Goal: Information Seeking & Learning: Learn about a topic

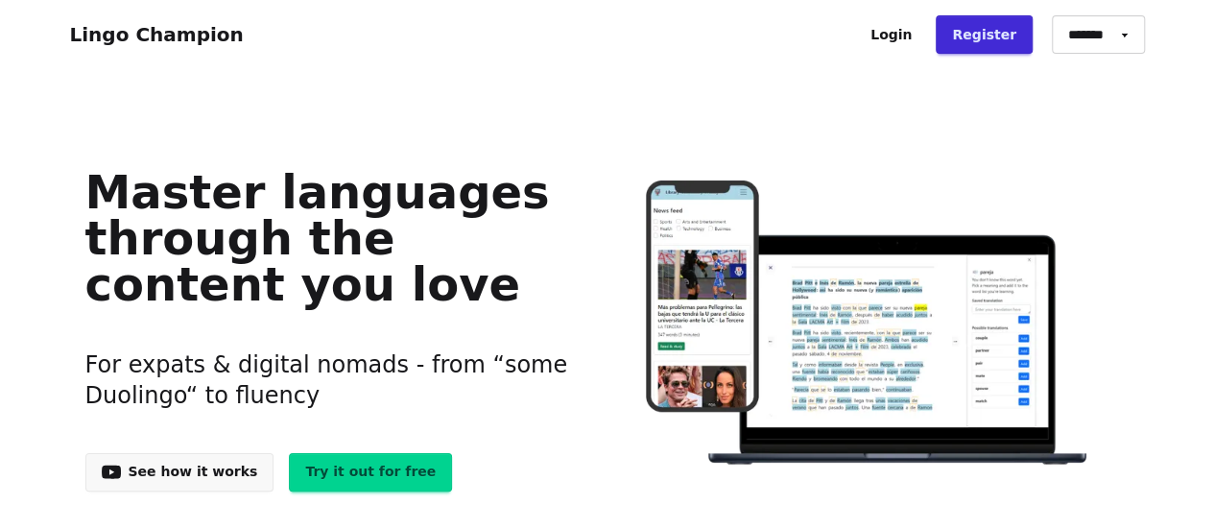
click at [211, 477] on link "See how it works" at bounding box center [179, 472] width 189 height 38
click at [1130, 34] on select "******* ******* *******" at bounding box center [1098, 34] width 93 height 38
click at [1006, 36] on link "Register" at bounding box center [984, 34] width 97 height 38
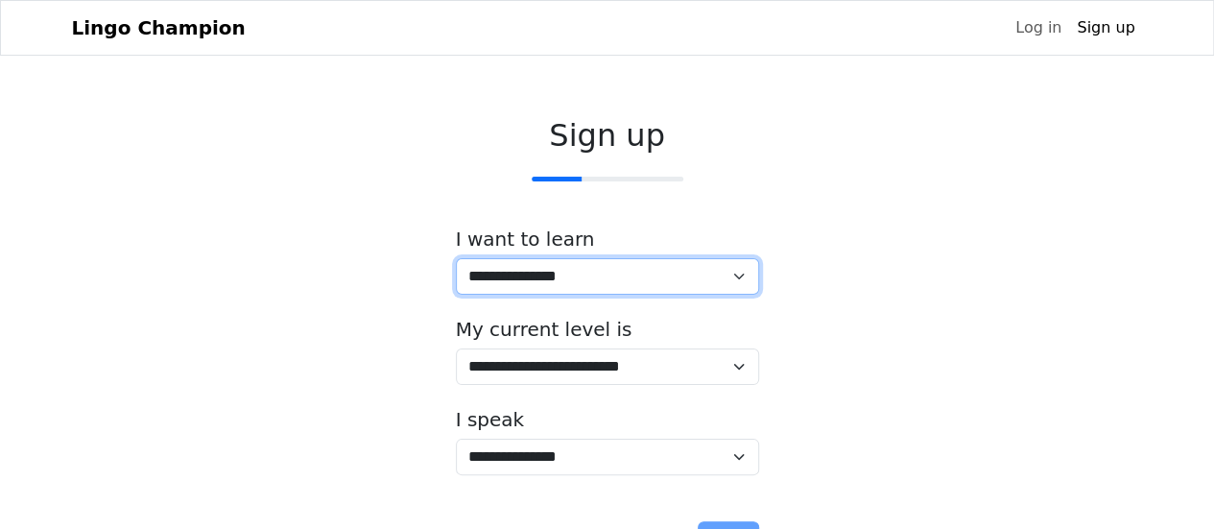
click at [733, 273] on select "**********" at bounding box center [607, 276] width 303 height 36
select select "**"
click at [456, 258] on select "**********" at bounding box center [607, 276] width 303 height 36
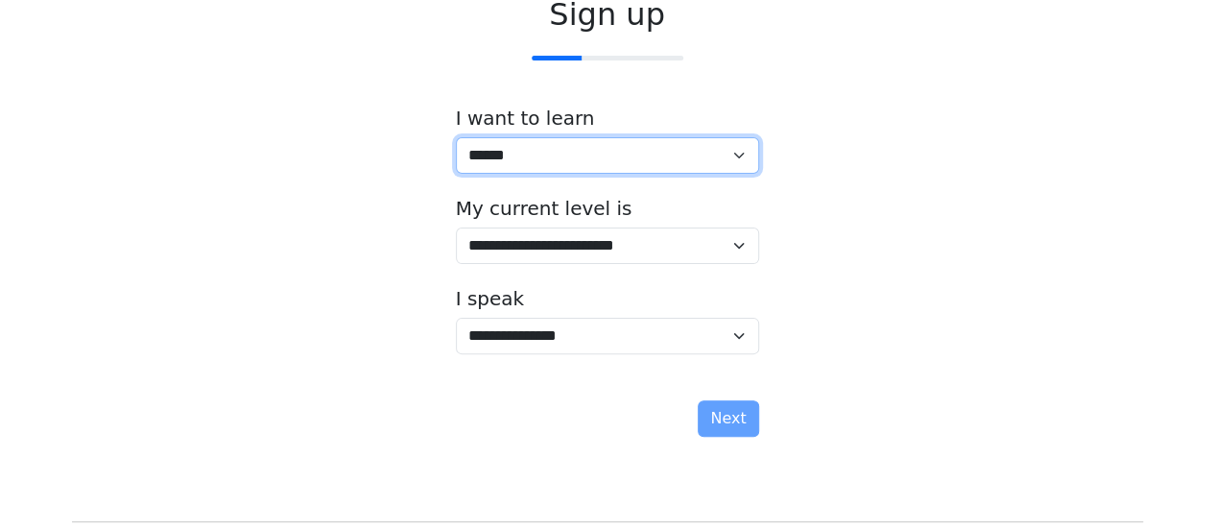
scroll to position [123, 0]
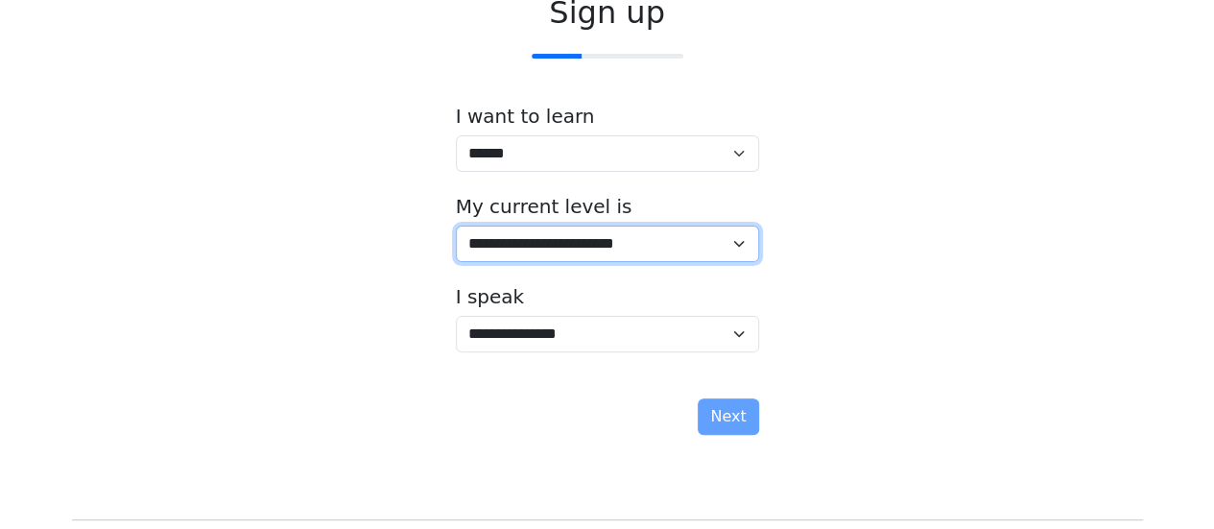
click at [731, 241] on select "**********" at bounding box center [607, 244] width 303 height 36
select select "*"
click at [456, 226] on select "**********" at bounding box center [607, 244] width 303 height 36
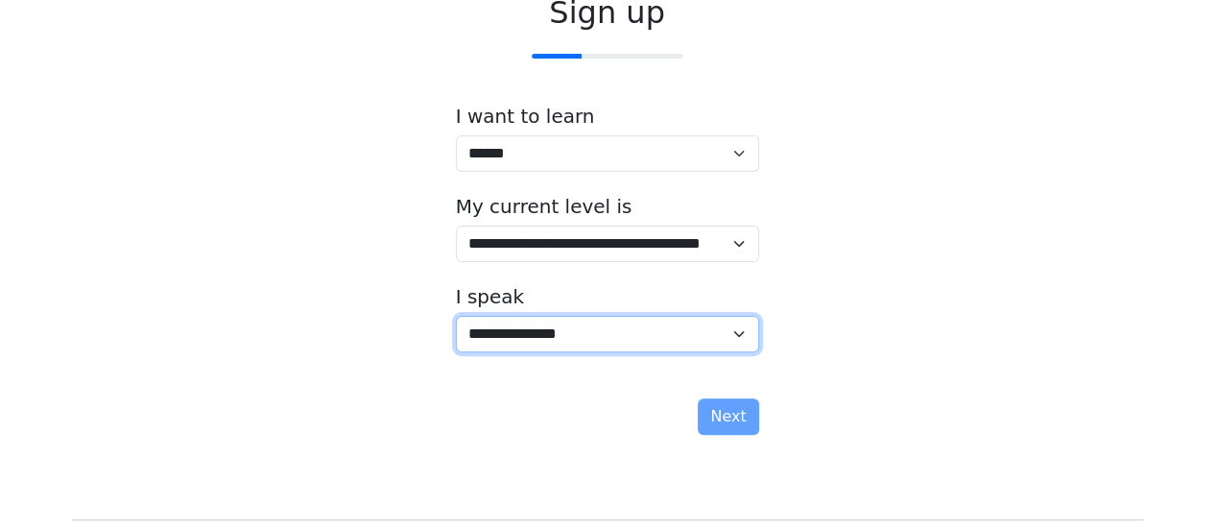
click at [637, 330] on select "**********" at bounding box center [607, 334] width 303 height 36
select select "**"
click at [456, 316] on select "**********" at bounding box center [607, 334] width 303 height 36
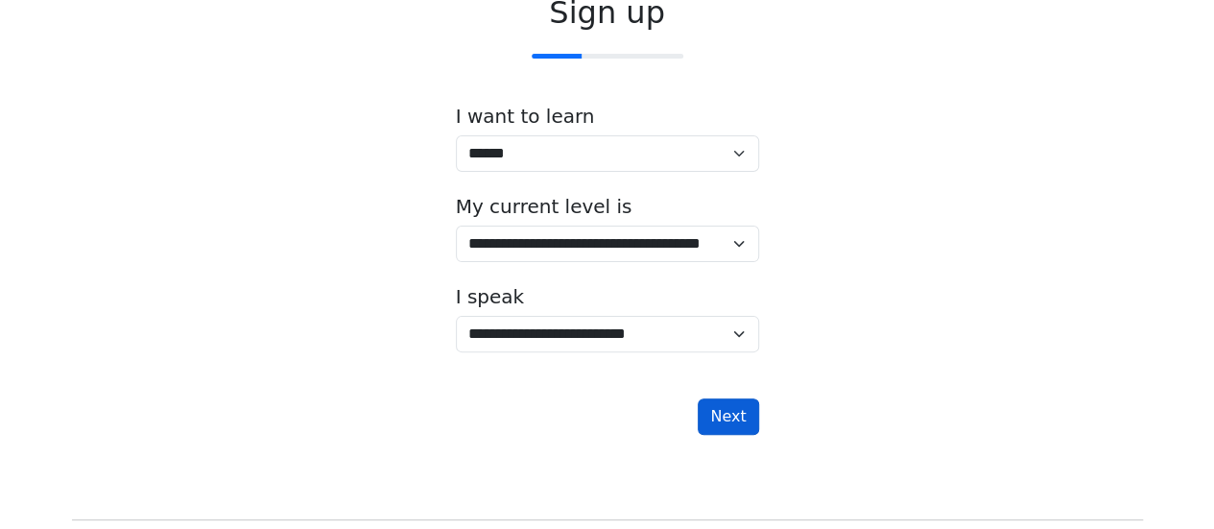
click at [729, 431] on button "Next" at bounding box center [728, 416] width 60 height 36
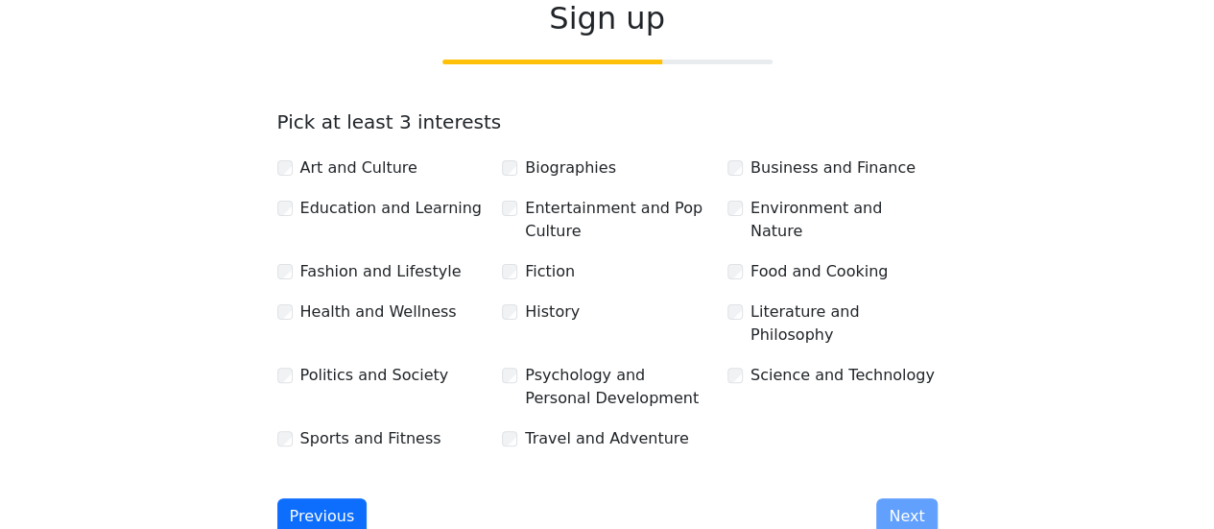
scroll to position [117, 0]
click at [295, 204] on div "Education and Learning" at bounding box center [382, 208] width 210 height 23
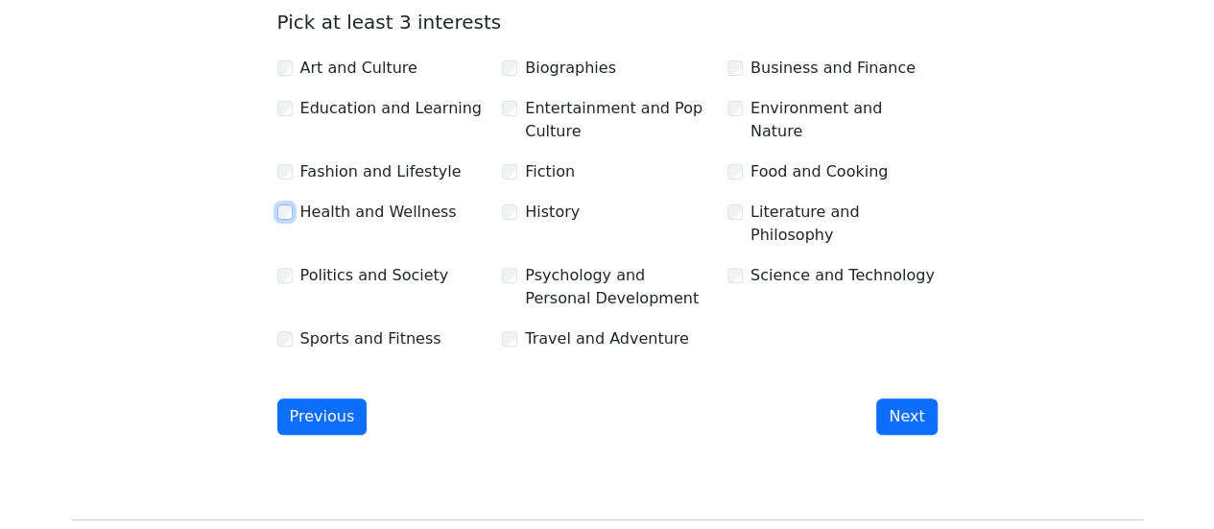
scroll to position [297, 0]
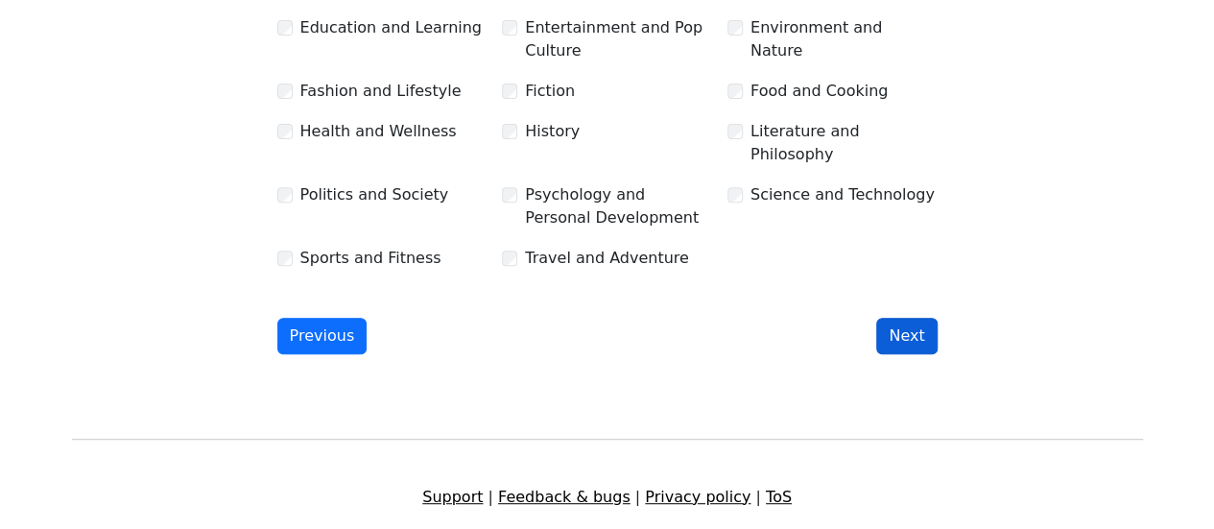
click at [909, 318] on button "Next" at bounding box center [906, 336] width 60 height 36
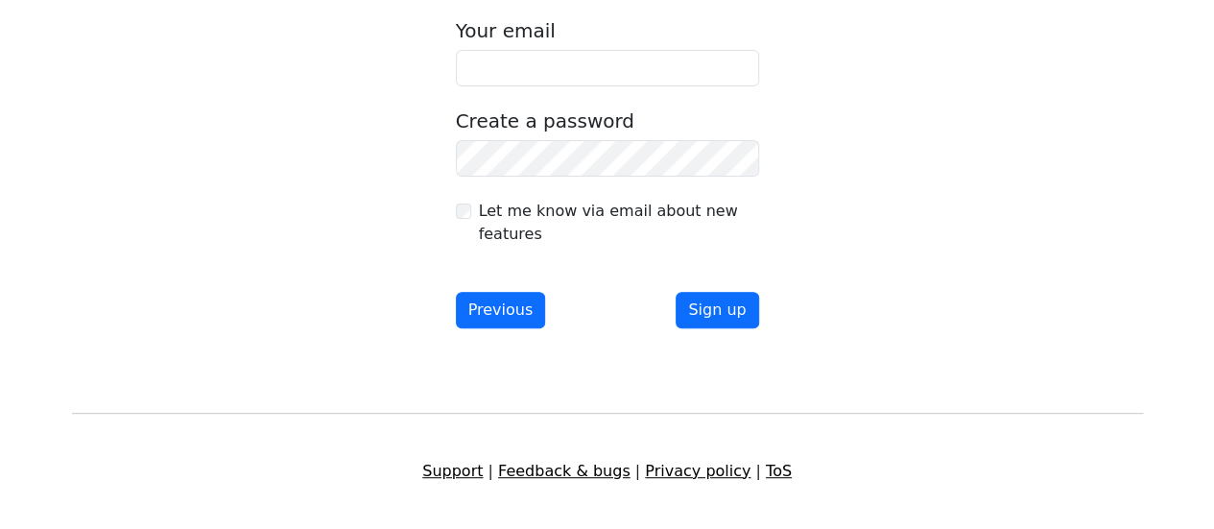
scroll to position [0, 0]
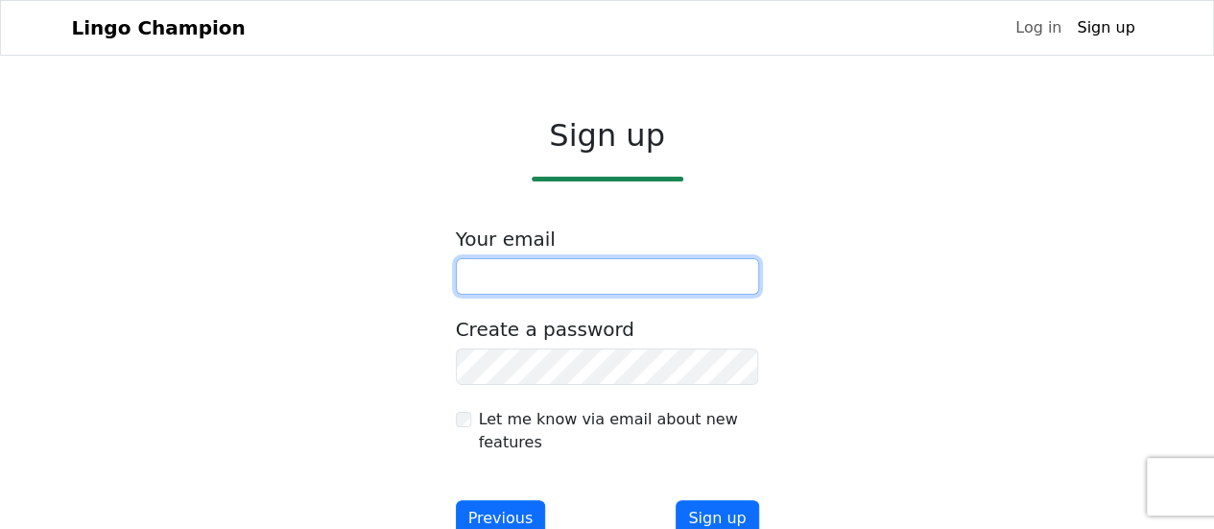
click at [613, 268] on input "email" at bounding box center [607, 276] width 303 height 36
type input "**********"
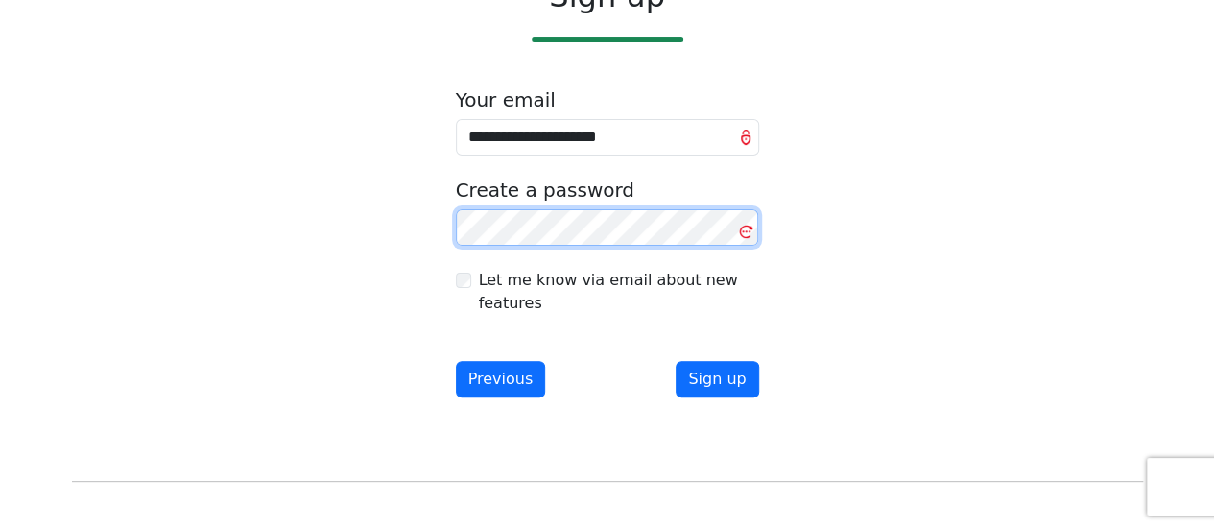
scroll to position [140, 0]
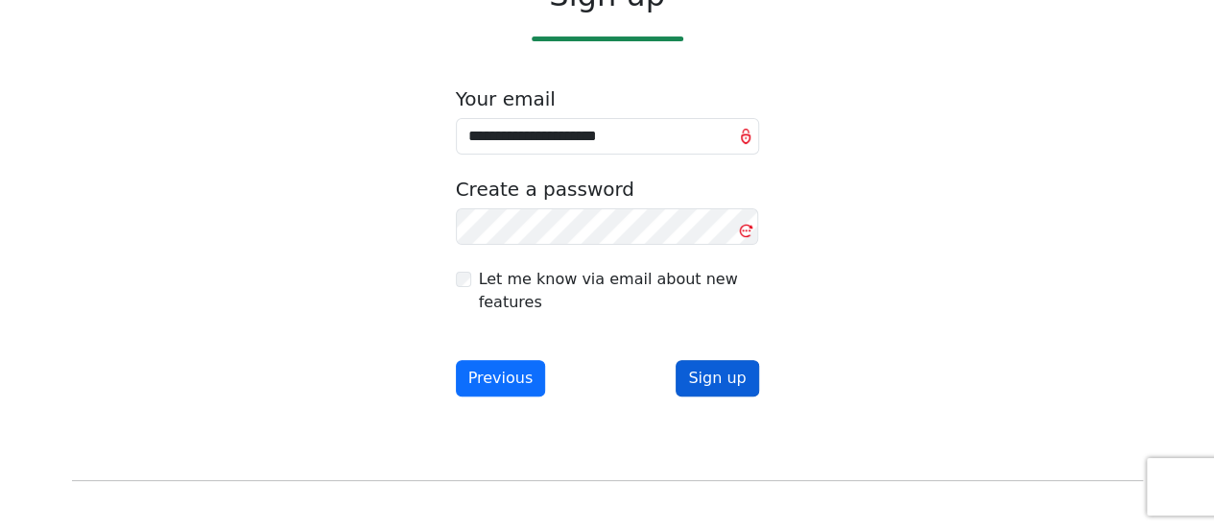
click at [720, 377] on button "Sign up" at bounding box center [717, 378] width 83 height 36
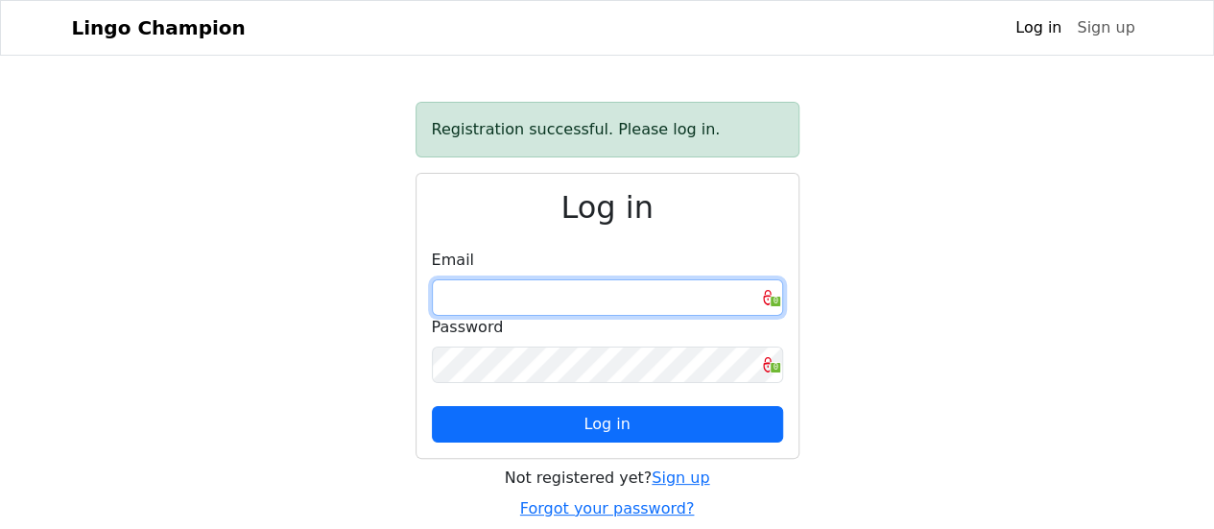
click at [543, 289] on input "email" at bounding box center [607, 297] width 351 height 36
type input "**********"
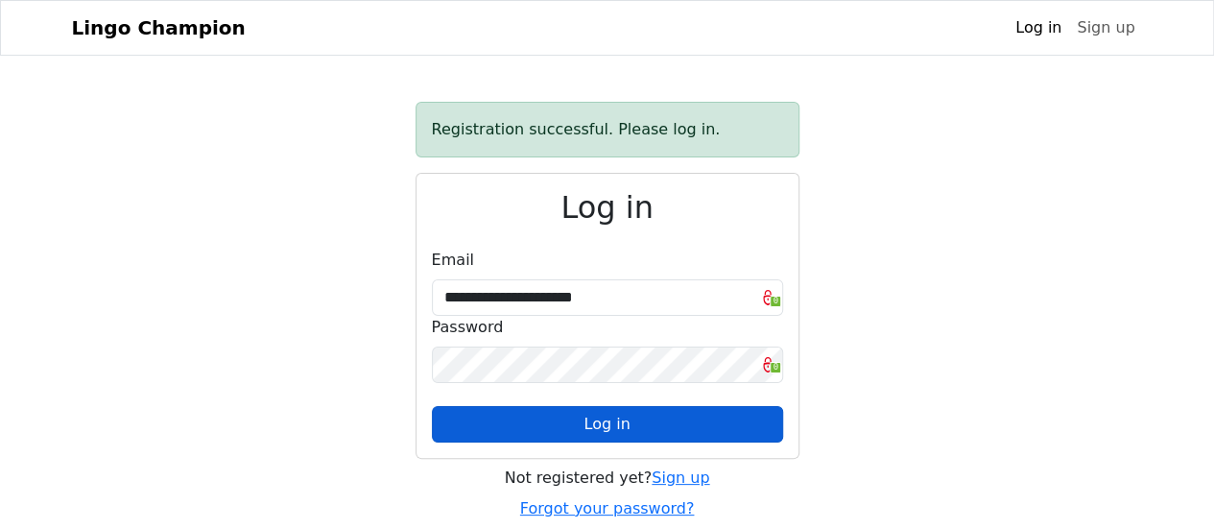
click at [770, 425] on button "Log in" at bounding box center [607, 424] width 351 height 36
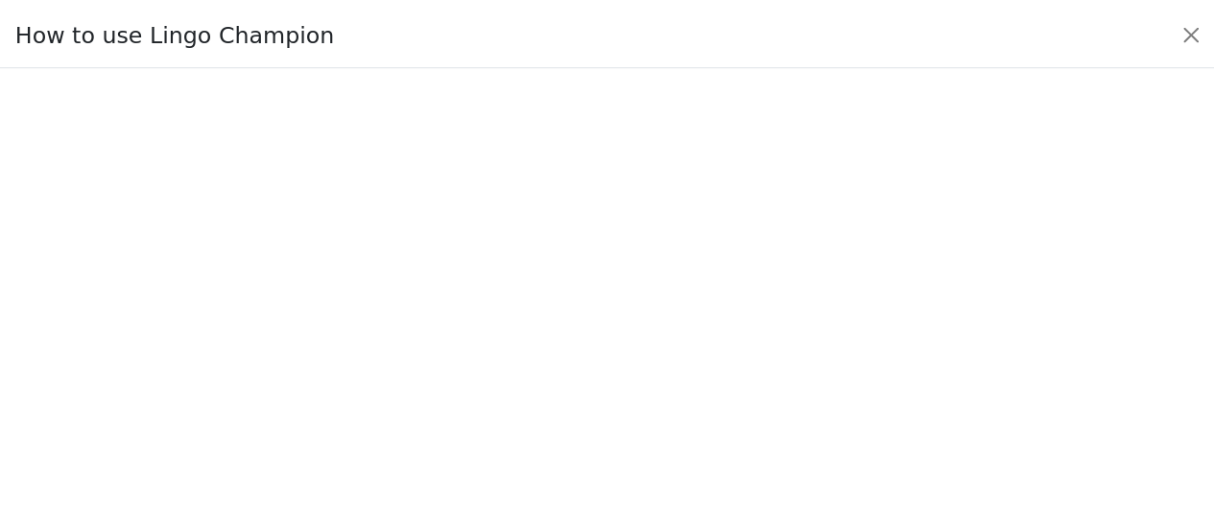
scroll to position [232, 0]
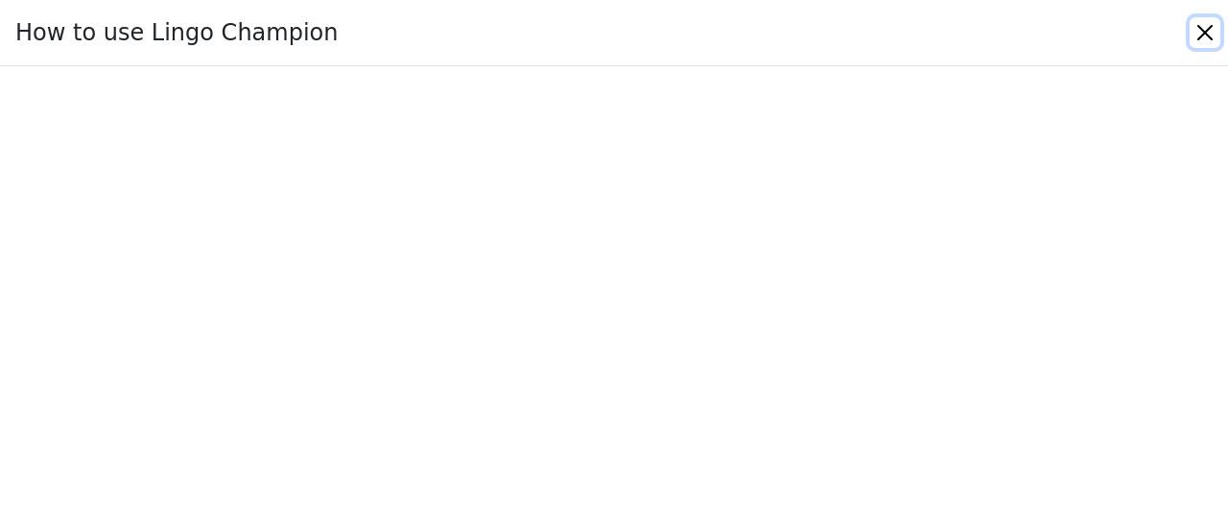
click at [1205, 34] on button "Close" at bounding box center [1205, 32] width 31 height 31
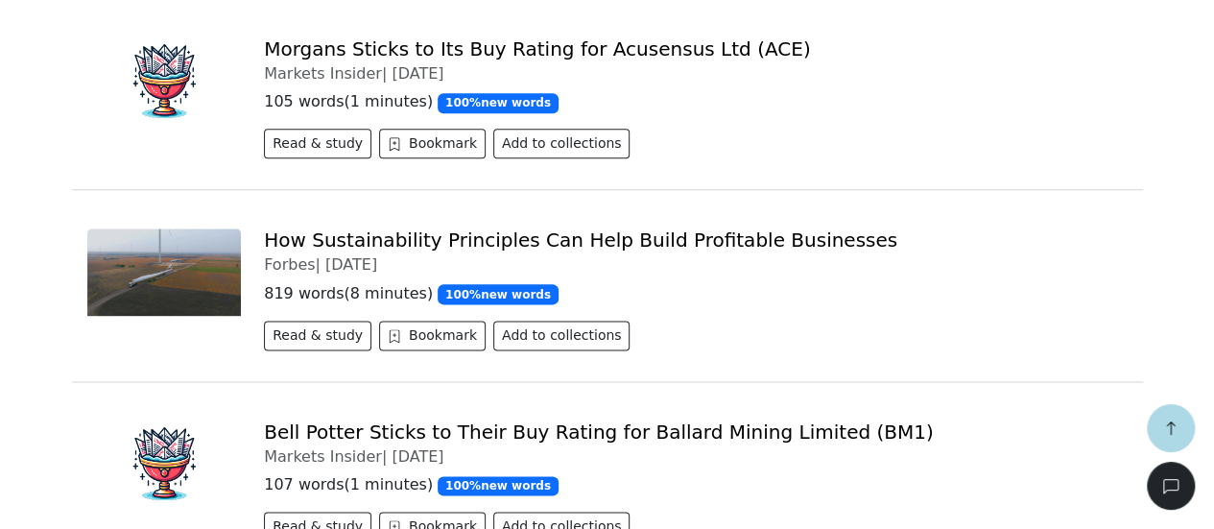
scroll to position [1082, 0]
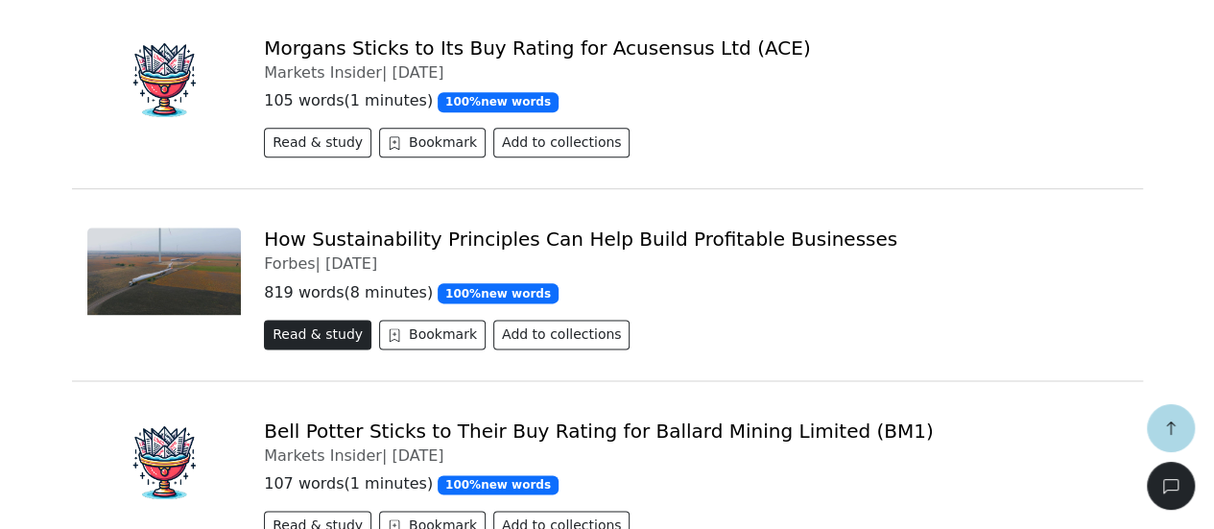
click at [321, 339] on button "Read & study" at bounding box center [317, 335] width 107 height 30
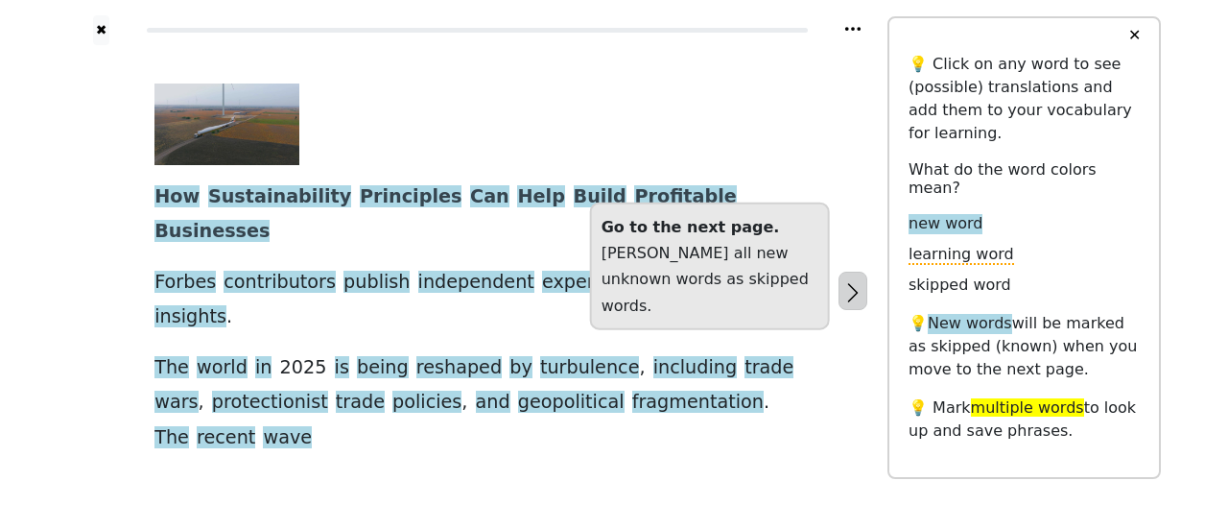
click at [844, 281] on icon "button" at bounding box center [853, 292] width 23 height 23
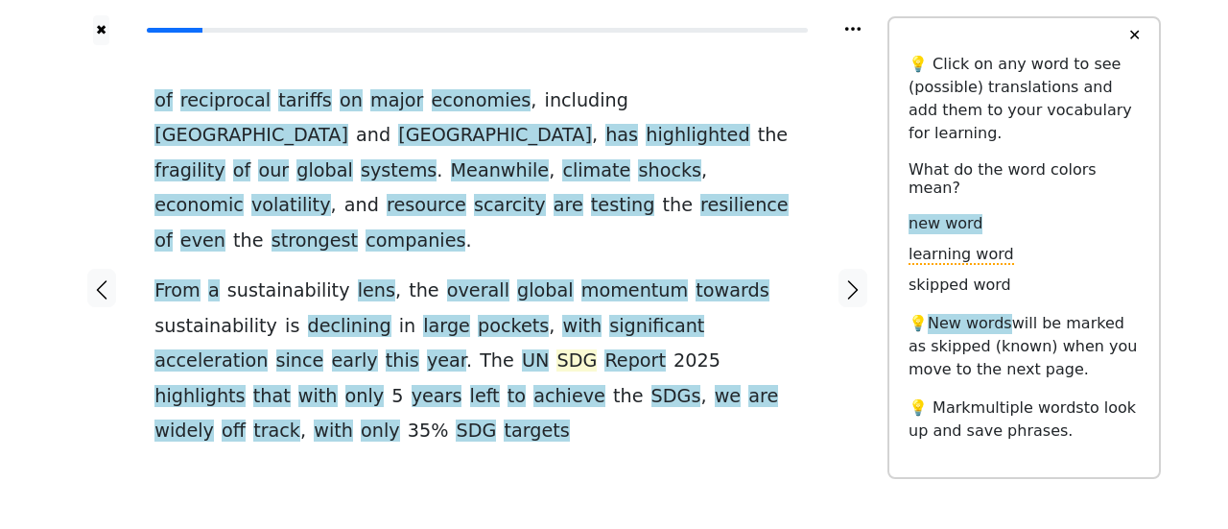
click at [557, 349] on span "SDG" at bounding box center [577, 361] width 40 height 24
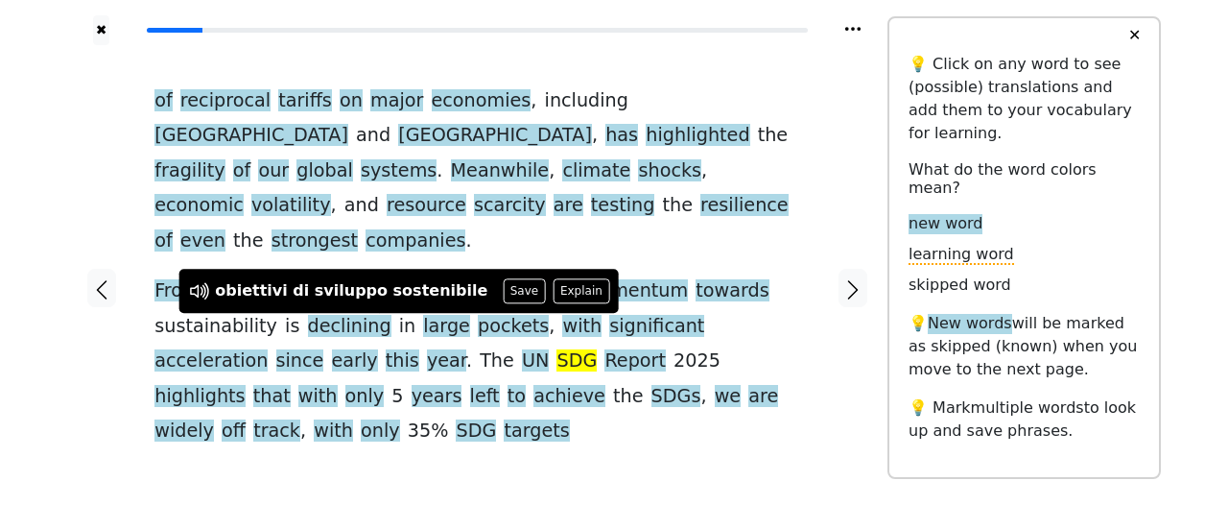
click at [713, 403] on div "of reciprocal tariffs on major economies , including [GEOGRAPHIC_DATA] and [GEO…" at bounding box center [477, 288] width 684 height 486
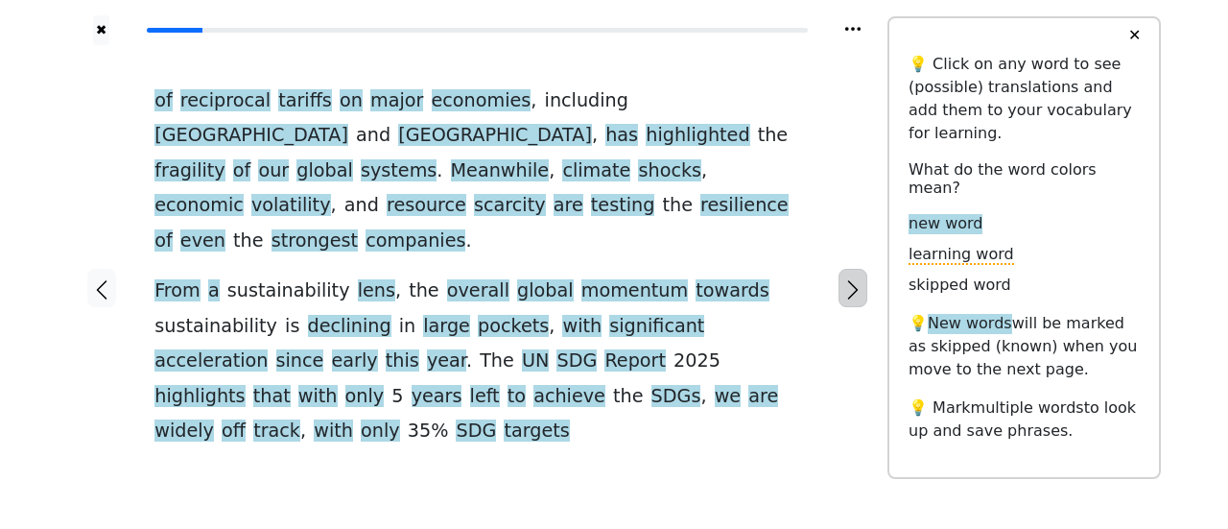
click at [854, 278] on icon "button" at bounding box center [853, 289] width 23 height 23
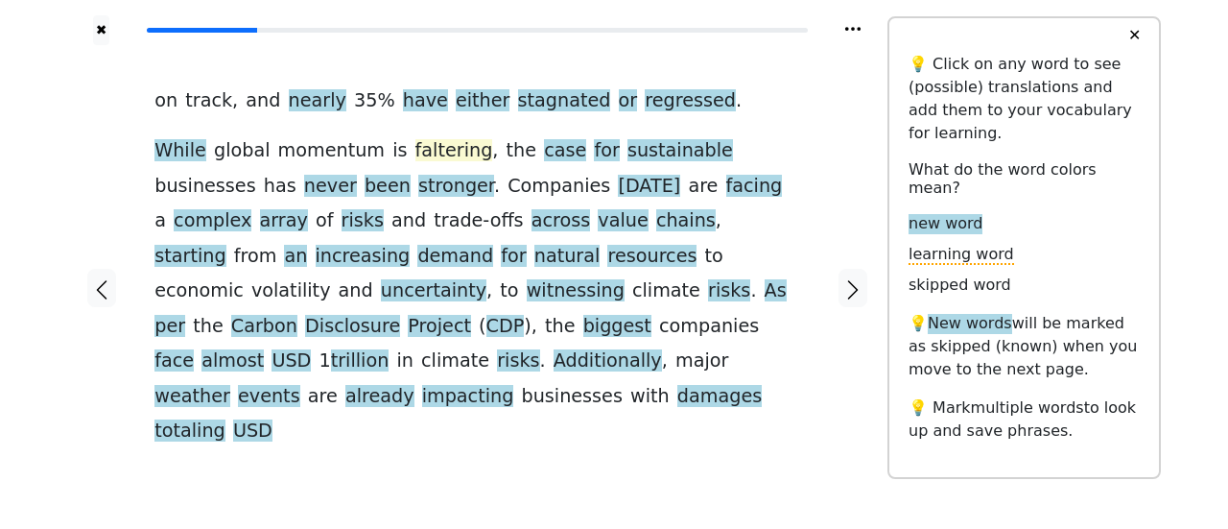
click at [425, 149] on span "faltering" at bounding box center [455, 151] width 78 height 24
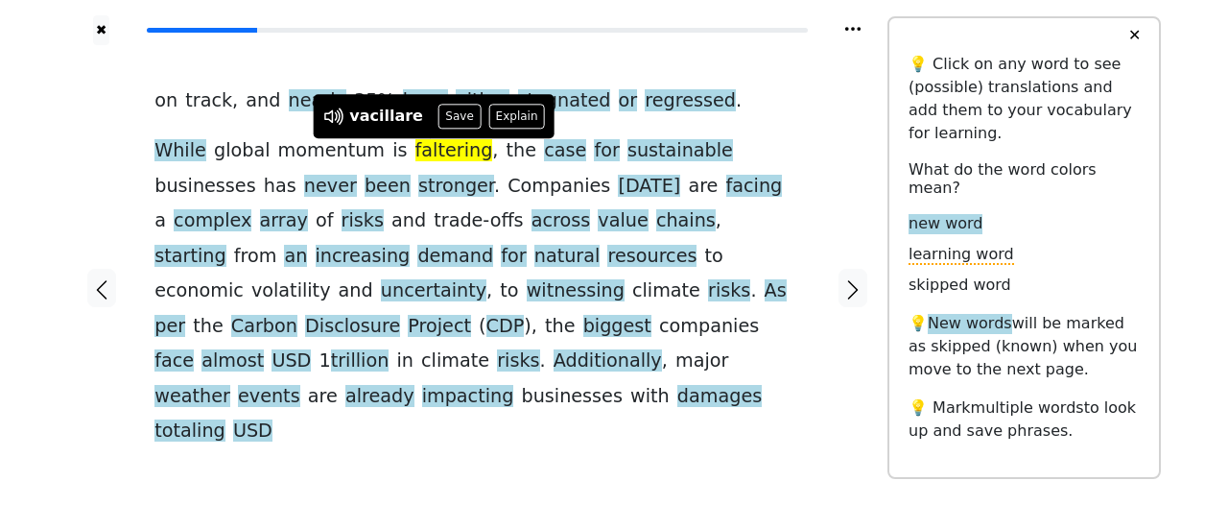
click at [740, 108] on div "on track , and nearly 35 % have either stagnated or regressed . While global mo…" at bounding box center [478, 266] width 646 height 366
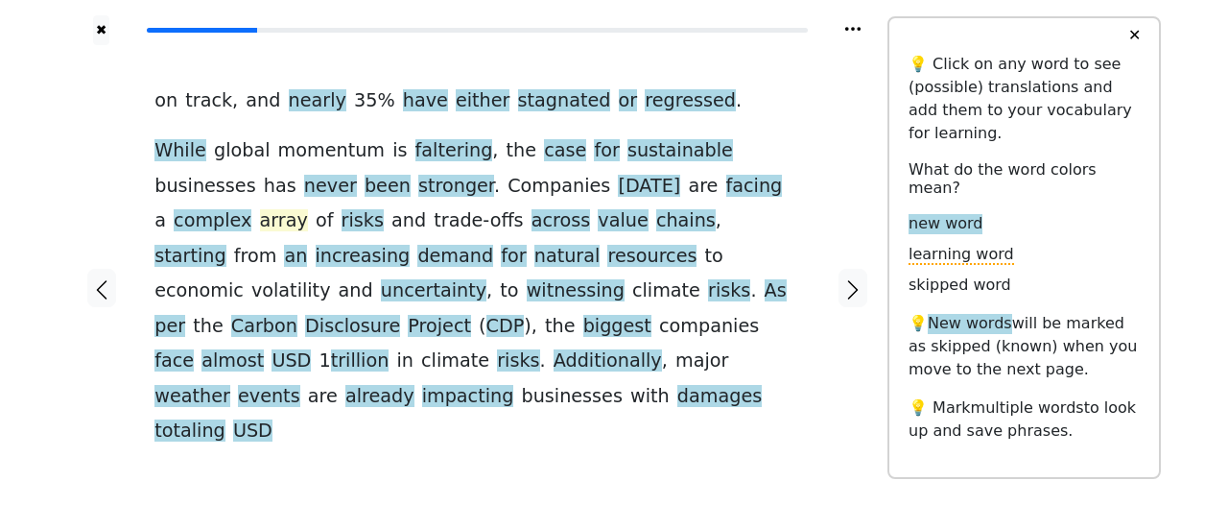
click at [308, 209] on span "array" at bounding box center [284, 221] width 48 height 24
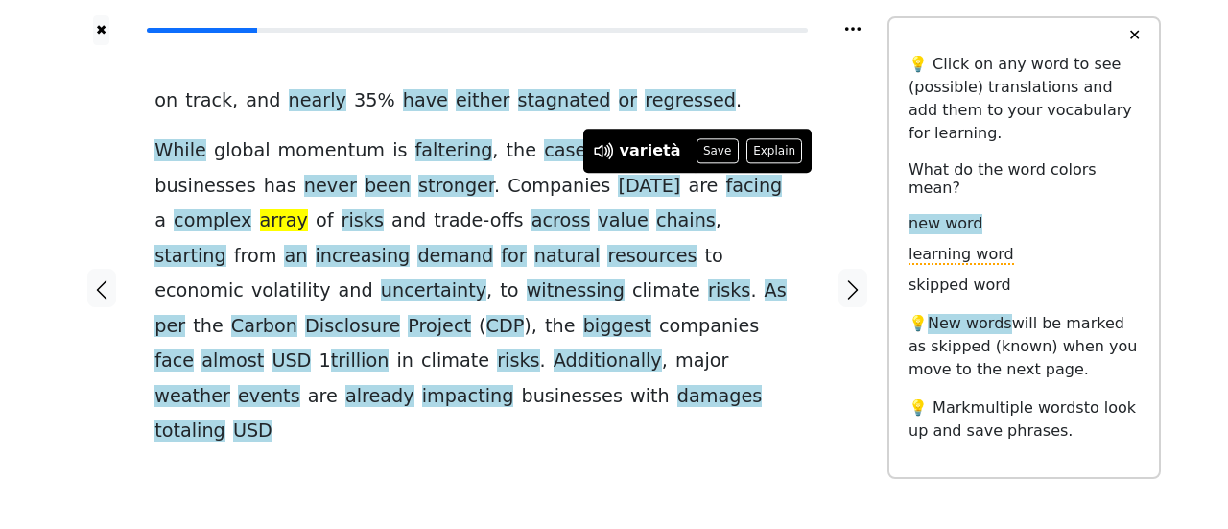
click at [826, 171] on div at bounding box center [854, 288] width 68 height 486
click at [710, 85] on div "on track , and nearly 35 % have either stagnated or regressed . While global mo…" at bounding box center [478, 266] width 646 height 366
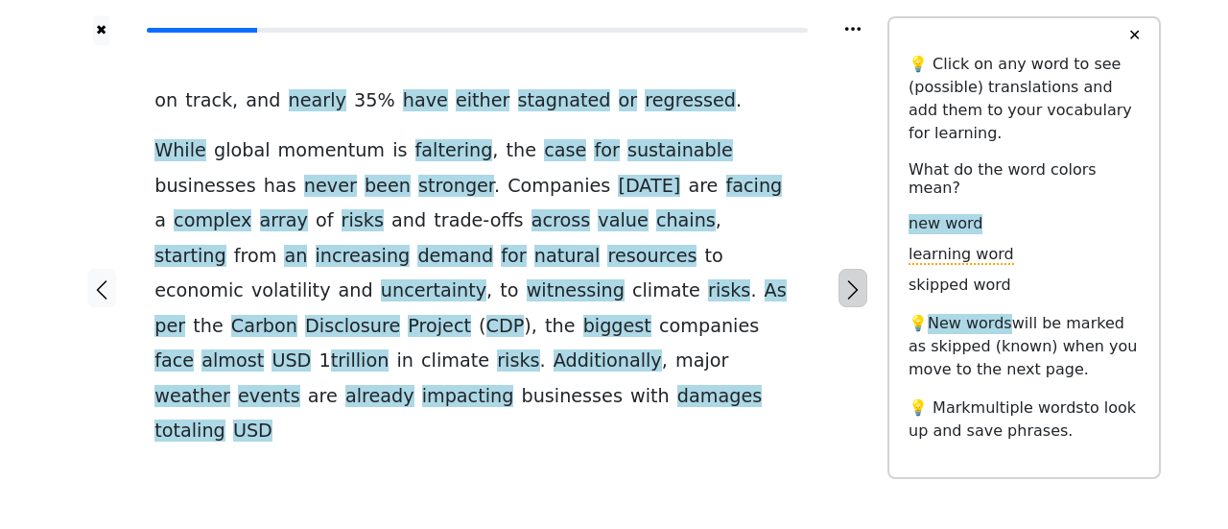
click at [854, 278] on icon "button" at bounding box center [853, 289] width 23 height 23
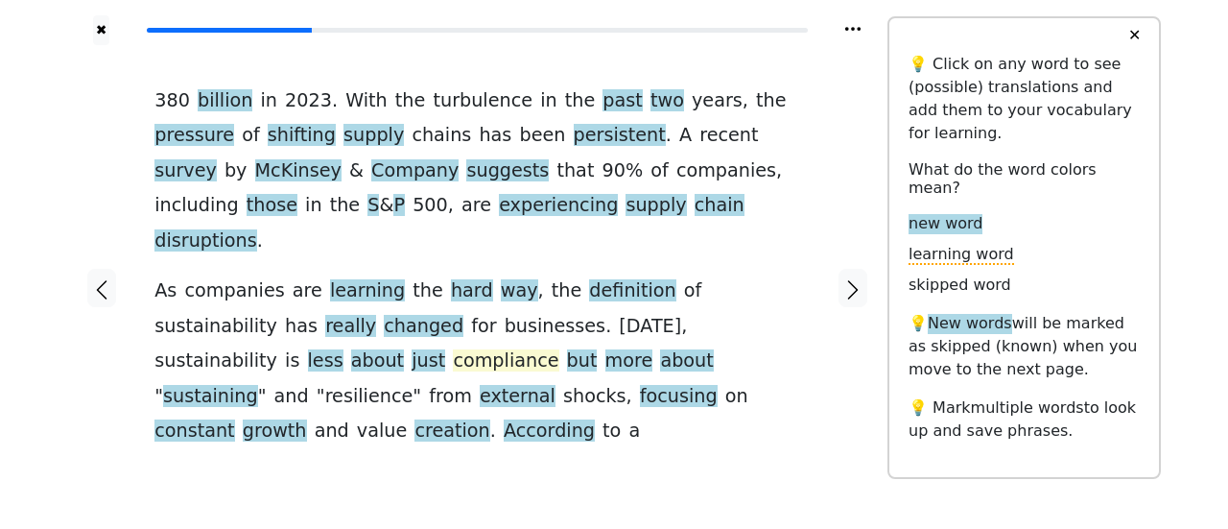
click at [453, 349] on span "compliance" at bounding box center [506, 361] width 106 height 24
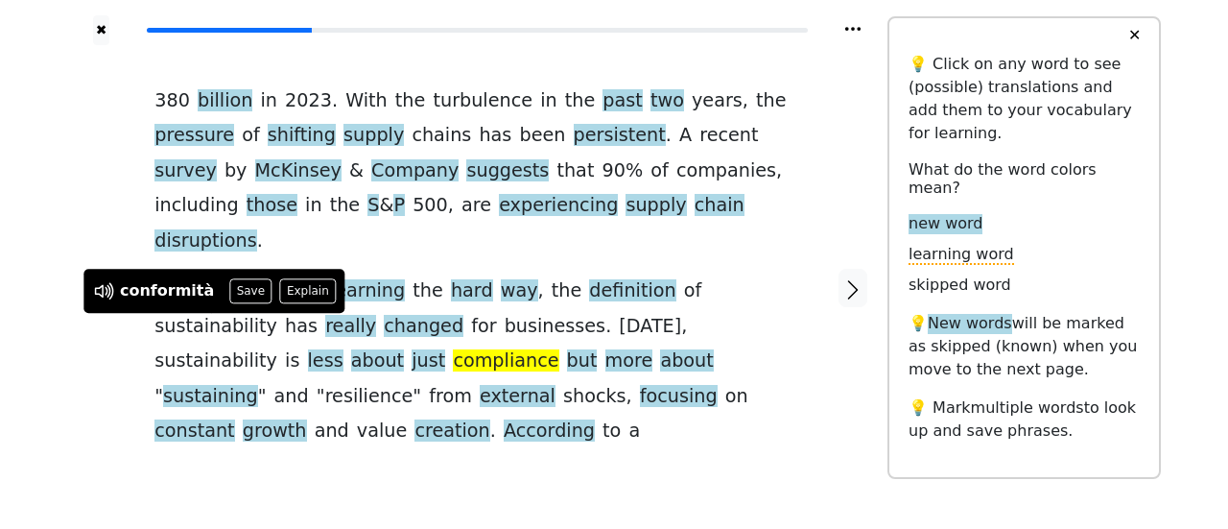
click at [742, 446] on div "380 billion in [DATE] . With the turbulence in the past two years , the pressur…" at bounding box center [477, 288] width 684 height 486
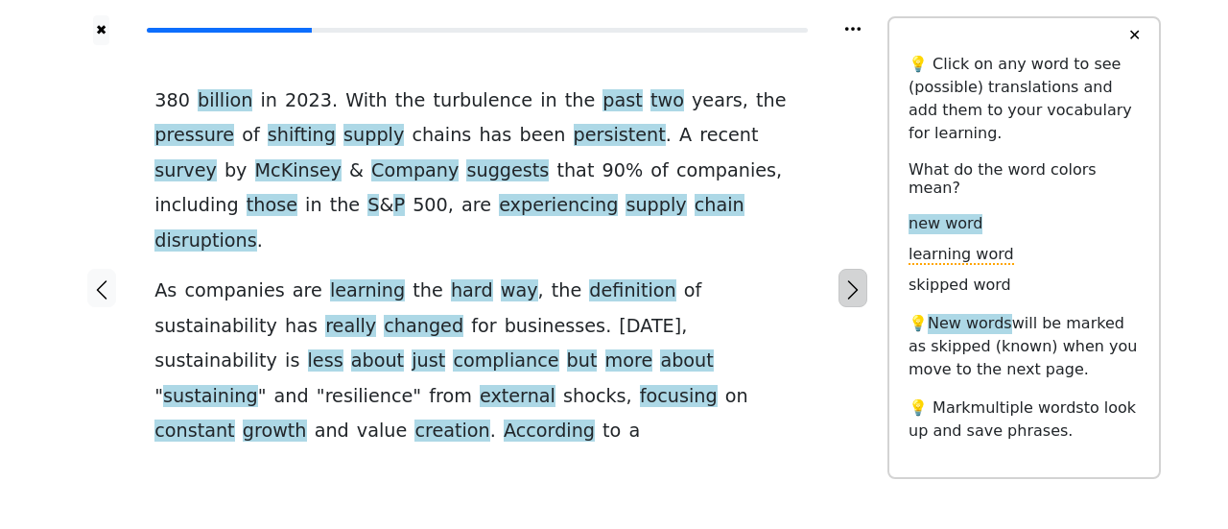
click at [840, 269] on button "button" at bounding box center [853, 288] width 29 height 38
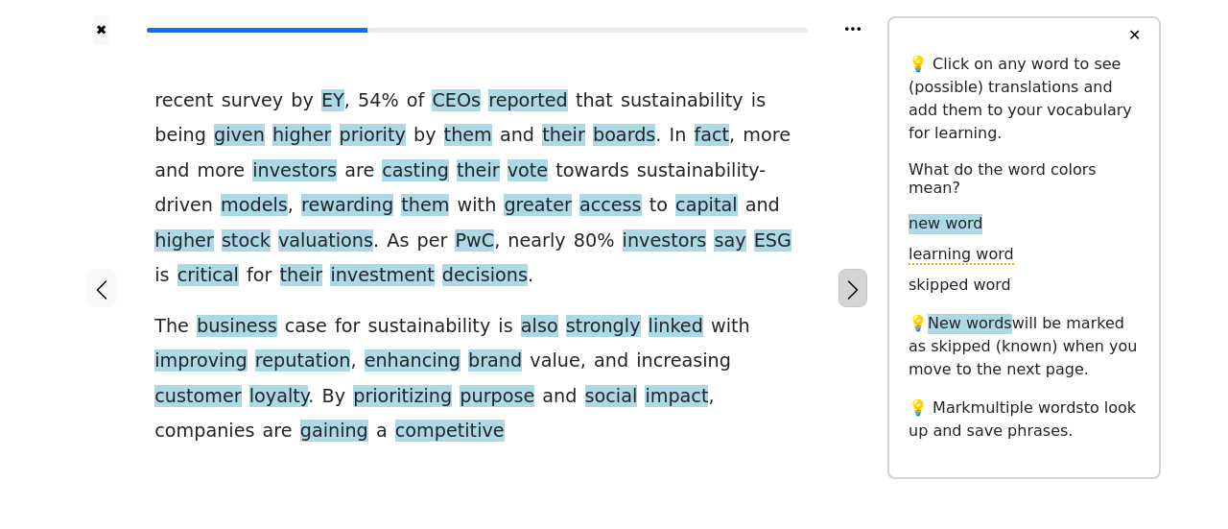
click at [840, 269] on button "button" at bounding box center [853, 288] width 29 height 38
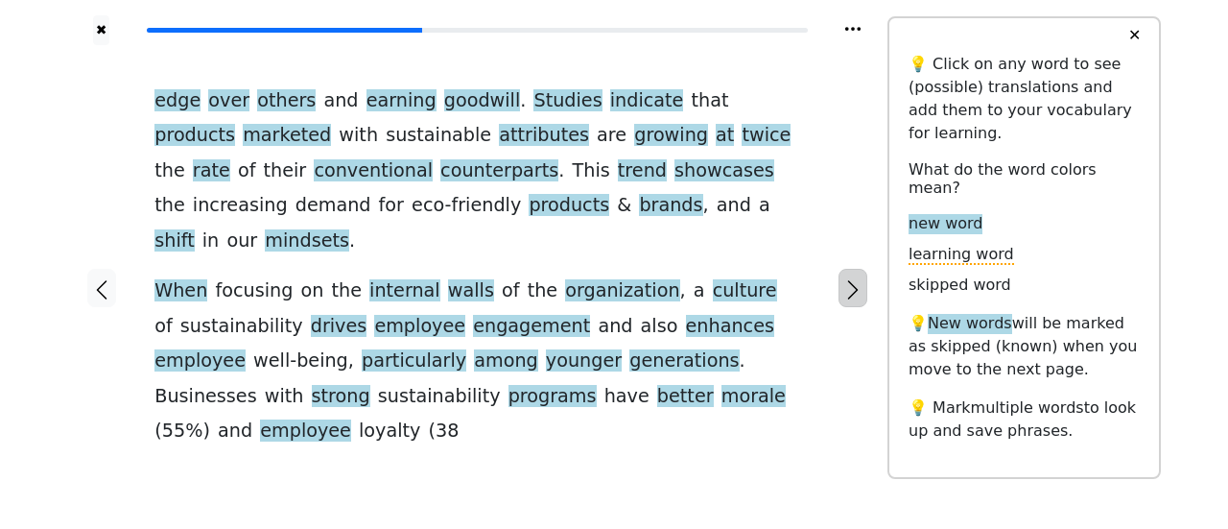
click at [856, 278] on icon "button" at bounding box center [853, 289] width 23 height 23
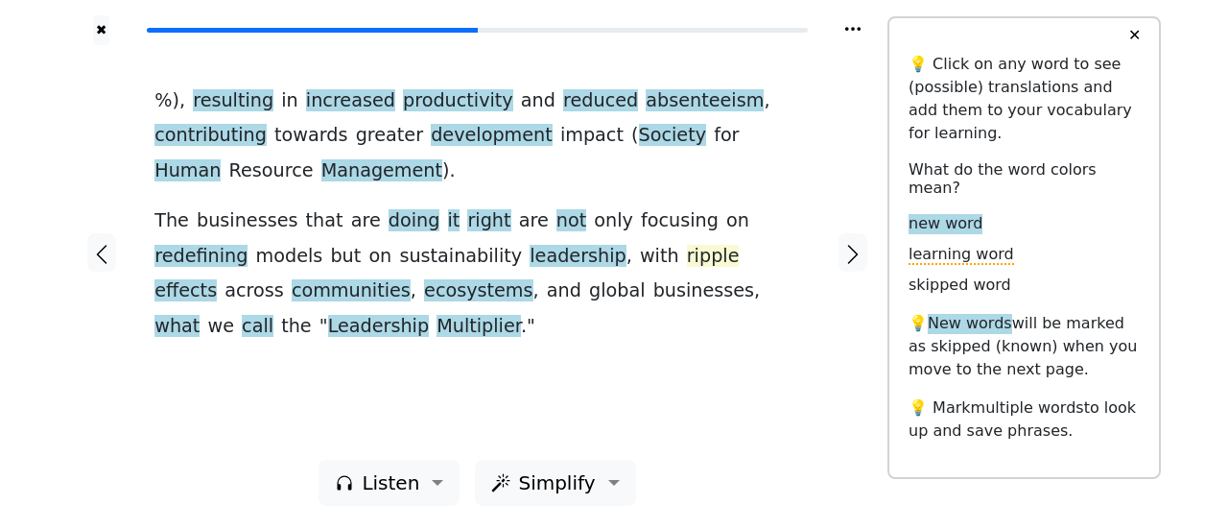
click at [687, 258] on span "ripple" at bounding box center [713, 257] width 53 height 24
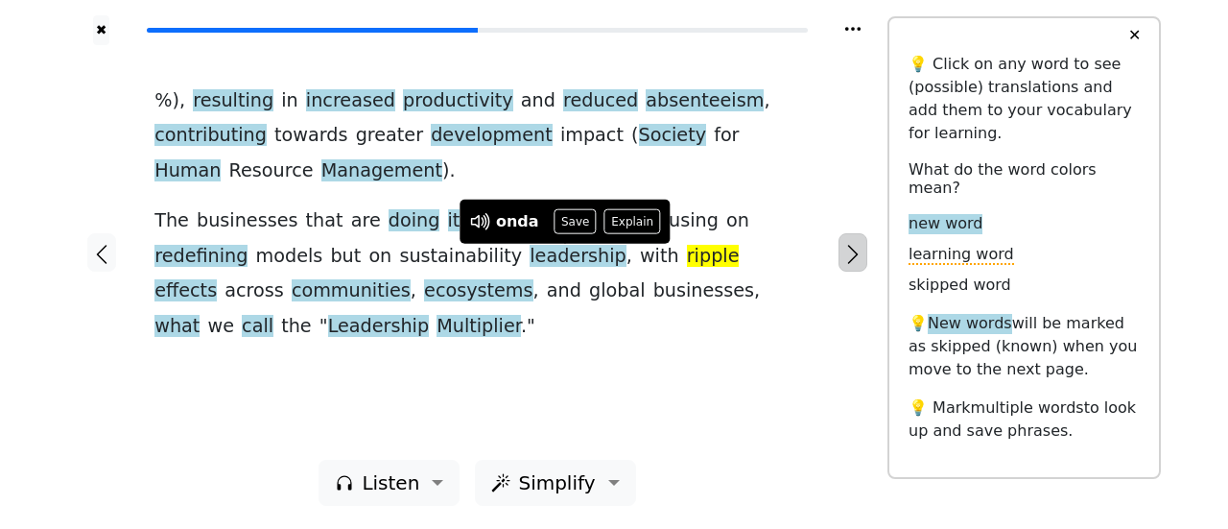
click at [856, 257] on icon "button" at bounding box center [853, 254] width 11 height 19
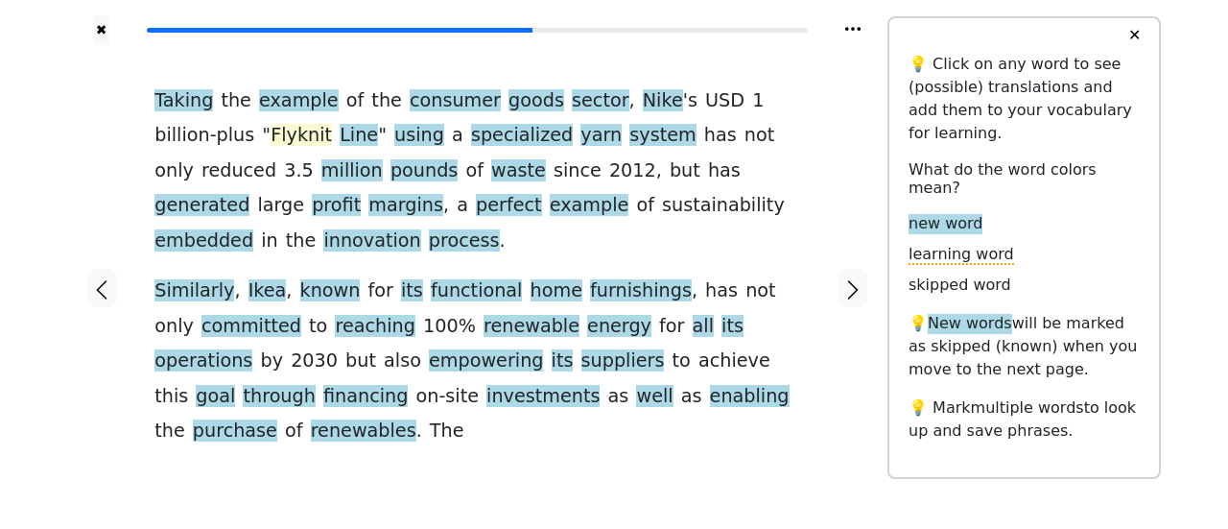
click at [271, 142] on span "Flyknit" at bounding box center [301, 136] width 61 height 24
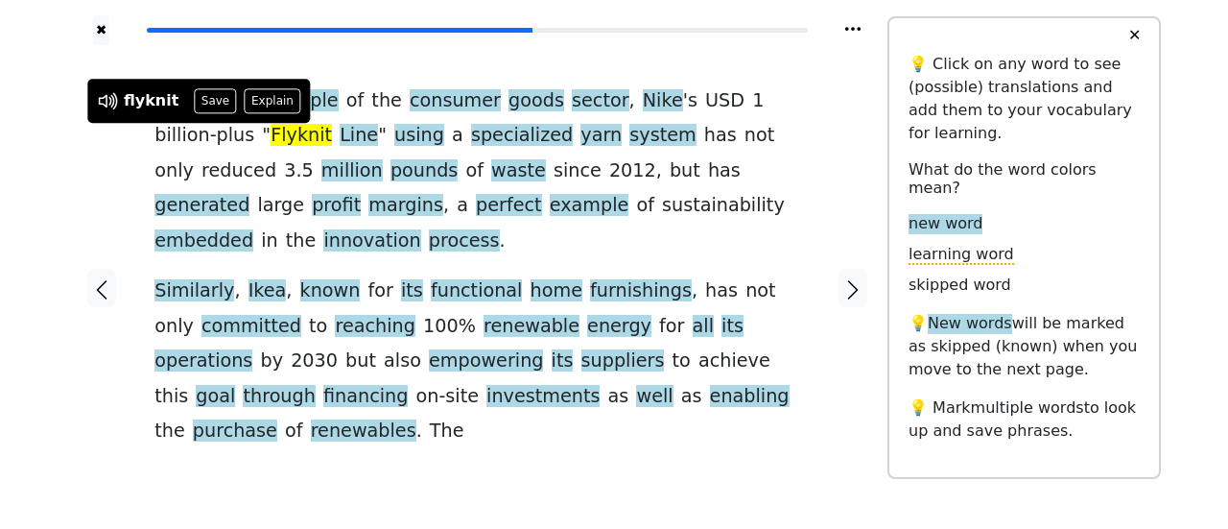
click at [821, 424] on div at bounding box center [854, 288] width 68 height 486
click at [54, 127] on div "✖ Taking the example of the consumer goods sector , Nike ' s USD 1 billion-plus…" at bounding box center [614, 300] width 1228 height 600
click at [298, 64] on div "Taking the example of the consumer goods sector , Nike ' s USD 1 billion-plus "…" at bounding box center [477, 288] width 684 height 486
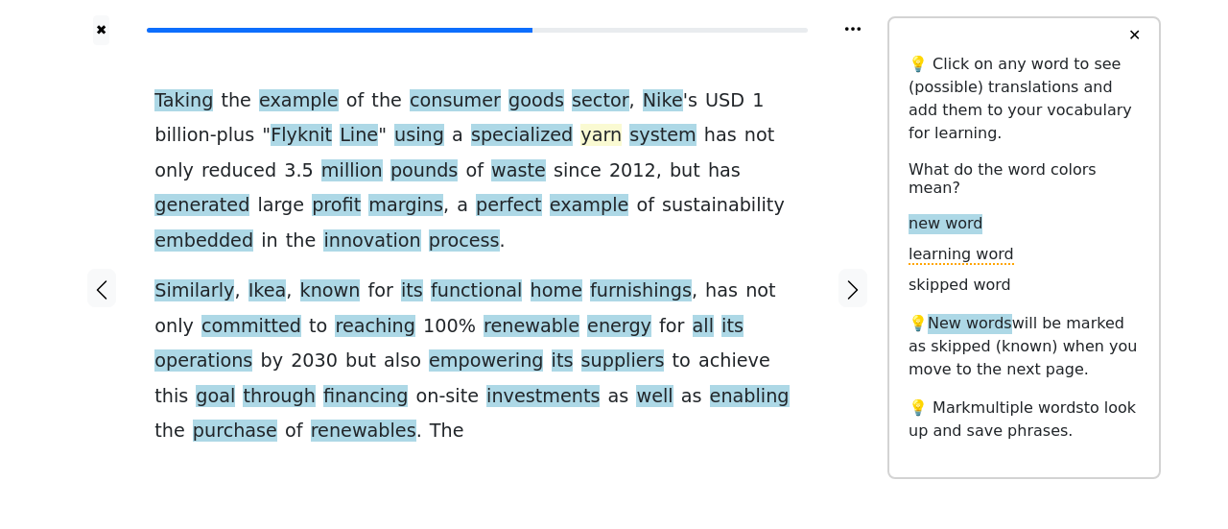
click at [581, 142] on span "yarn" at bounding box center [601, 136] width 41 height 24
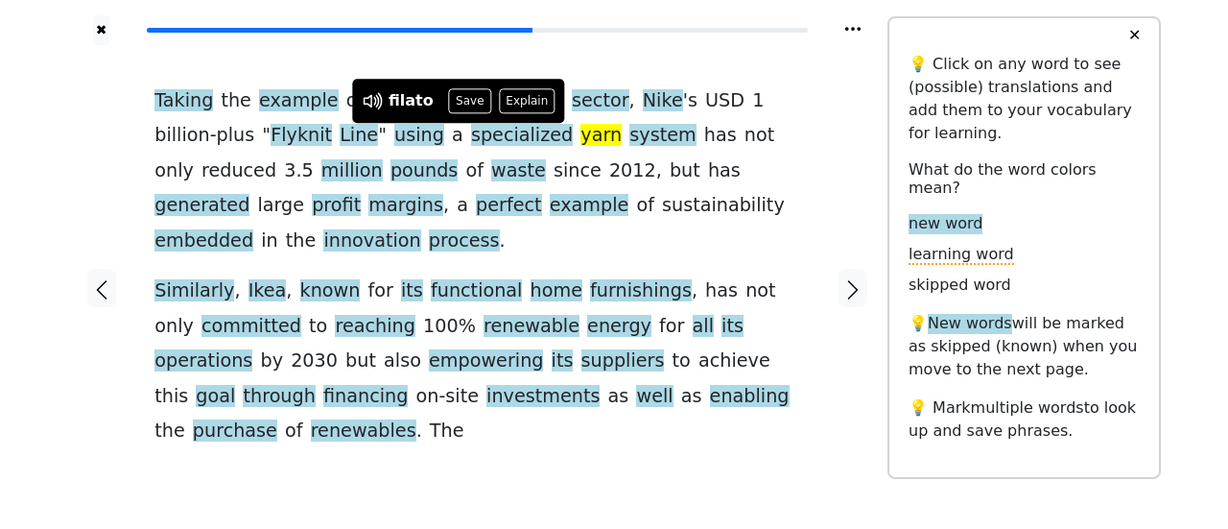
click at [534, 64] on div "Taking the example of the consumer goods sector , Nike ' s USD 1 billion-plus "…" at bounding box center [477, 288] width 684 height 486
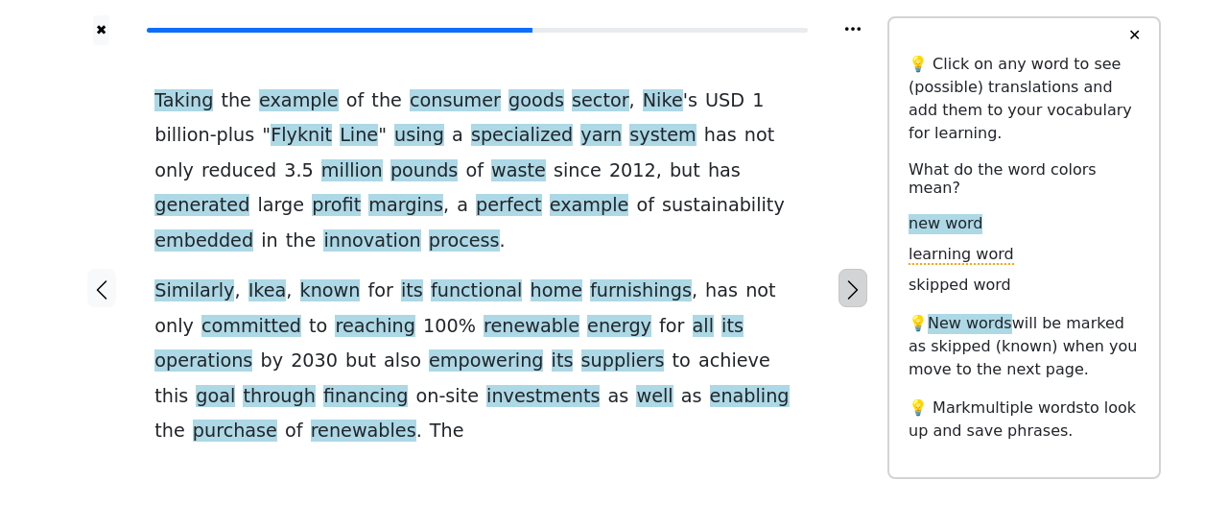
click at [851, 278] on icon "button" at bounding box center [853, 289] width 23 height 23
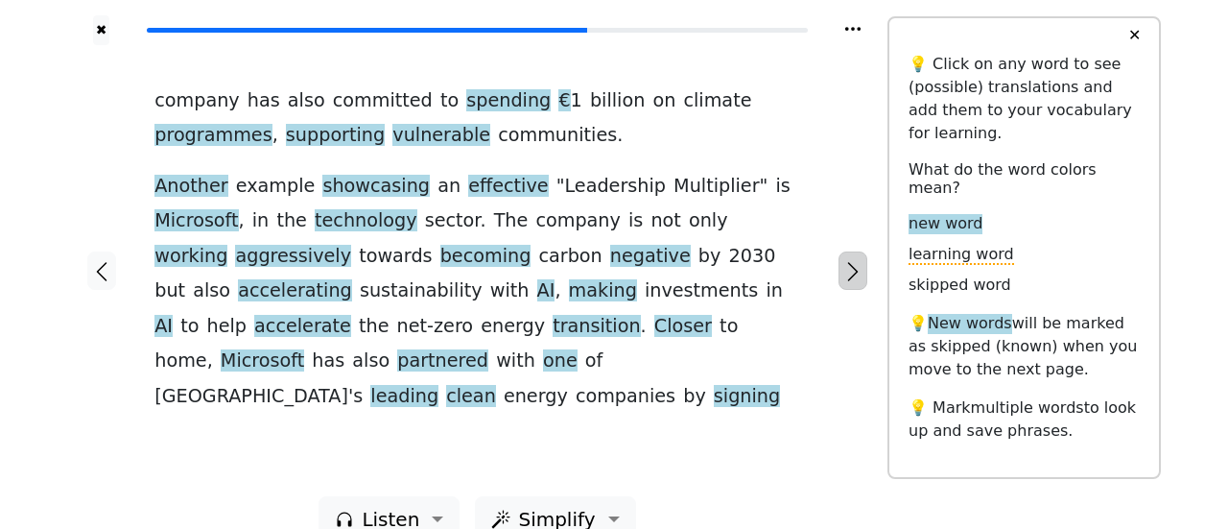
click at [851, 260] on icon "button" at bounding box center [853, 271] width 23 height 23
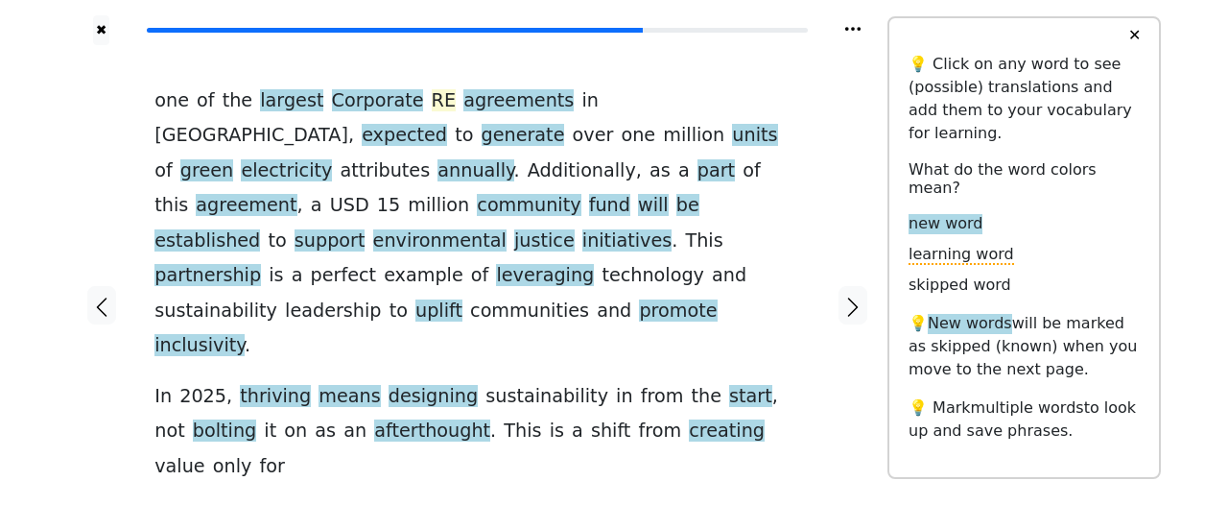
click at [432, 106] on span "RE" at bounding box center [444, 101] width 24 height 24
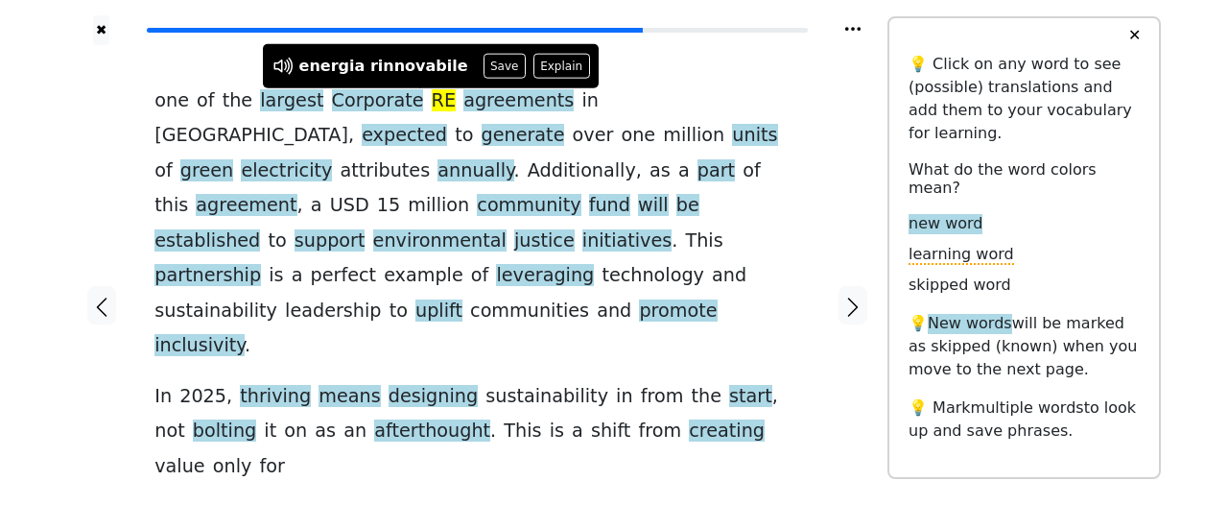
click at [597, 62] on div "one of the largest Corporate RE agreements in [GEOGRAPHIC_DATA] , expected to g…" at bounding box center [477, 305] width 684 height 521
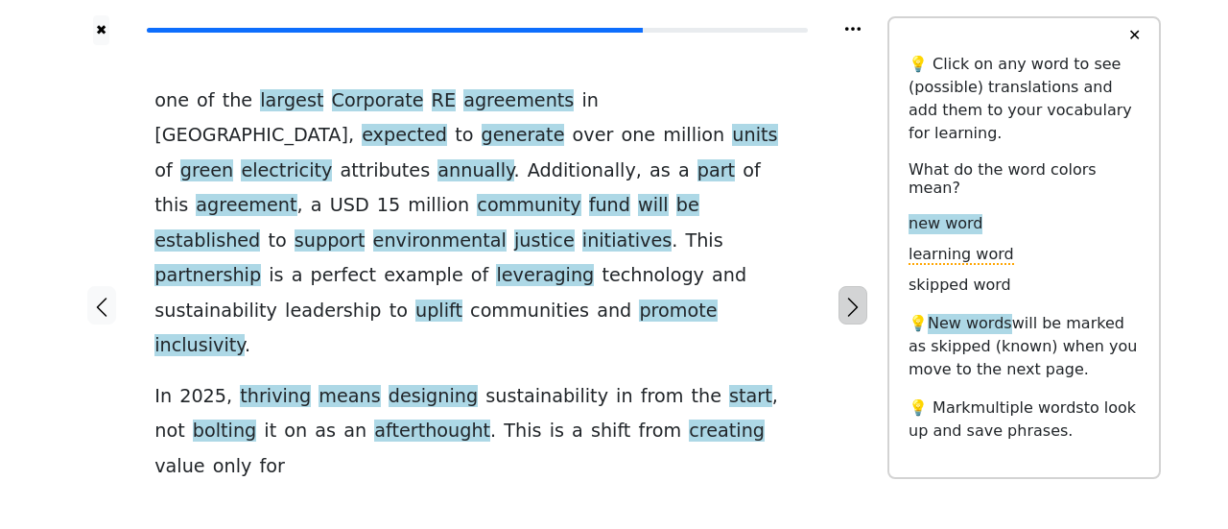
click at [862, 296] on icon "button" at bounding box center [853, 307] width 23 height 23
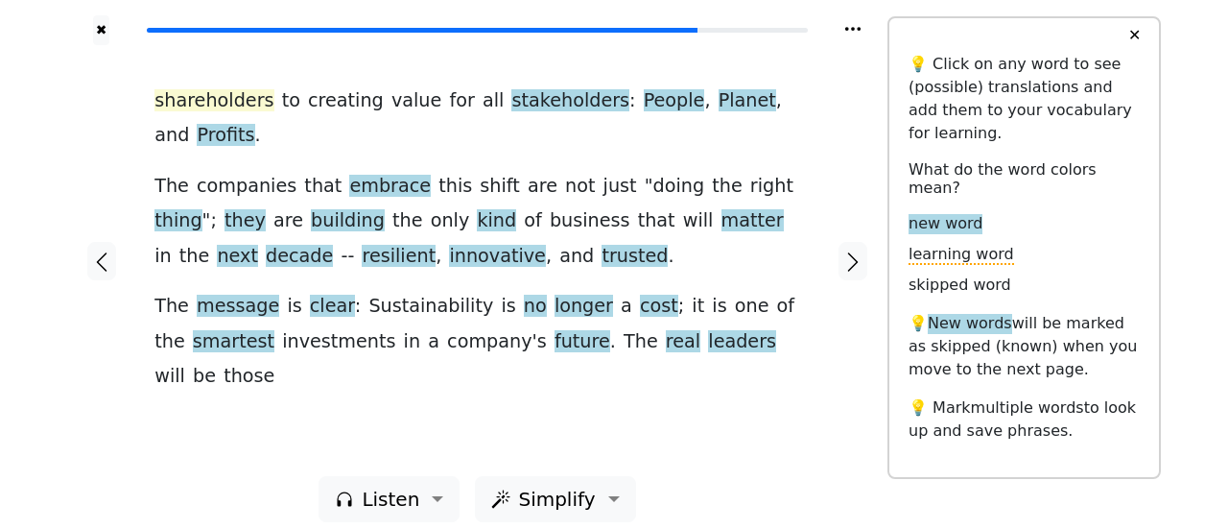
click at [221, 103] on span "shareholders" at bounding box center [214, 101] width 119 height 24
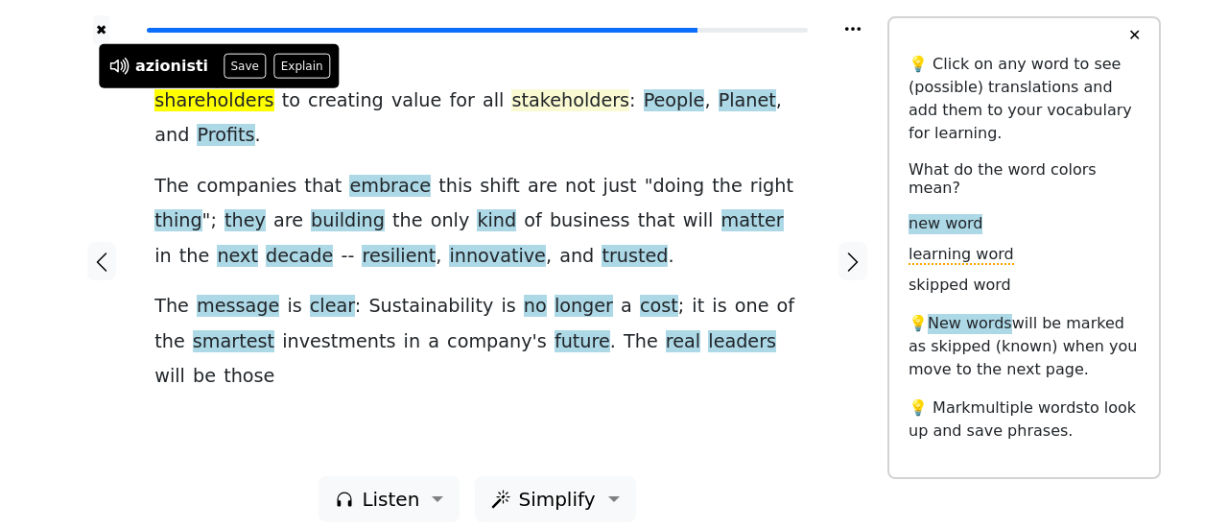
click at [516, 101] on span "stakeholders" at bounding box center [570, 101] width 118 height 24
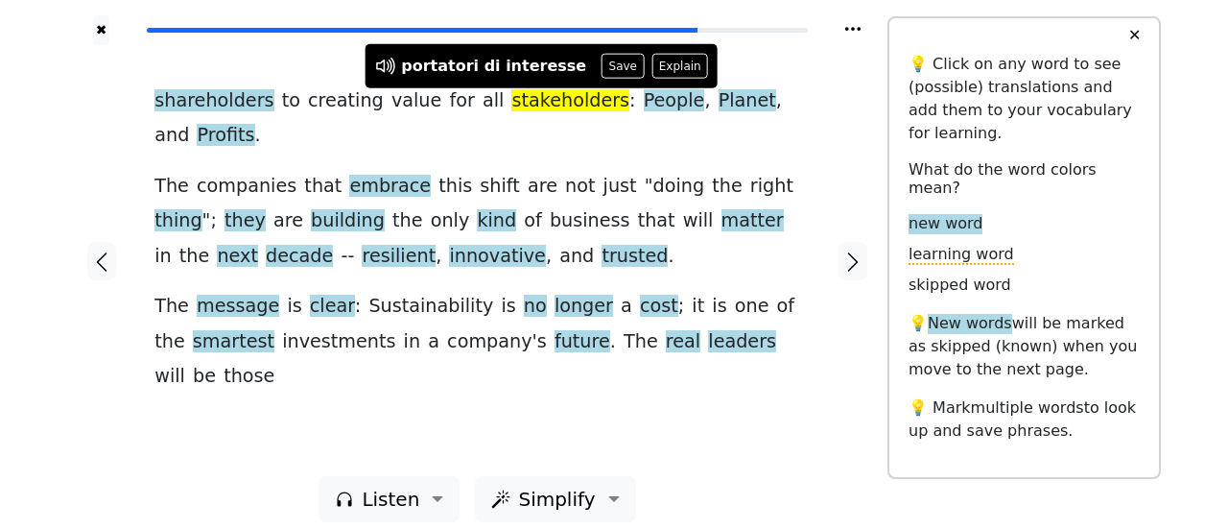
click at [724, 66] on div "shareholders to creating value for all stakeholders : People , Planet , and Pro…" at bounding box center [477, 260] width 684 height 431
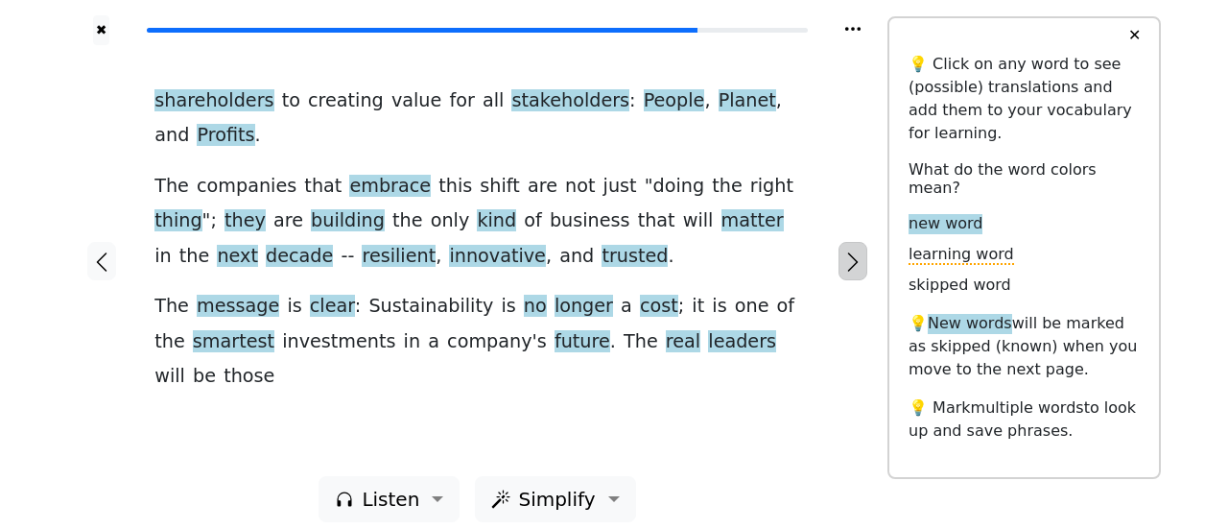
click at [851, 252] on icon "button" at bounding box center [853, 261] width 23 height 23
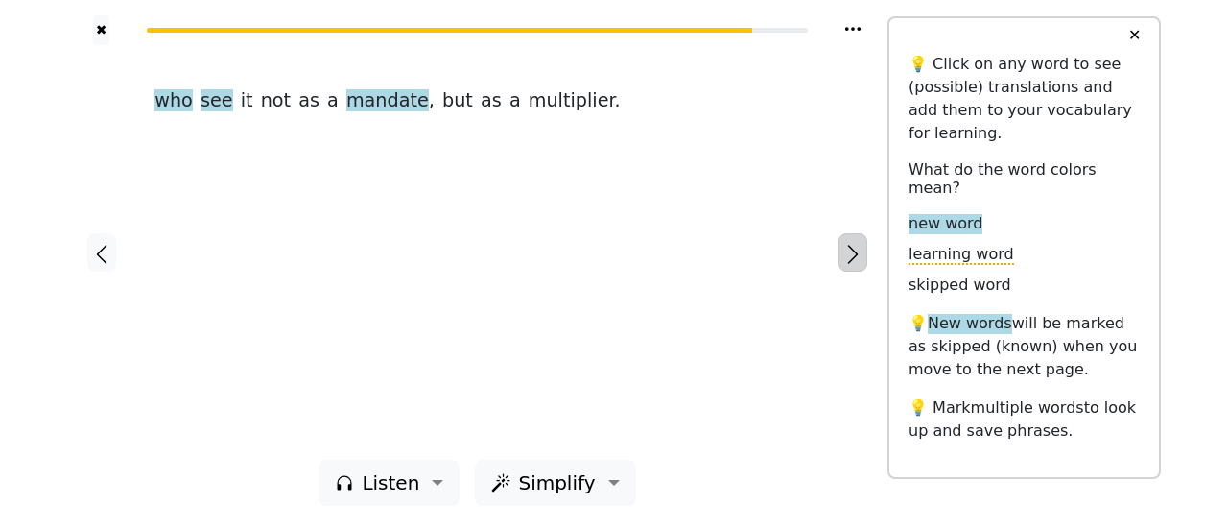
click at [850, 258] on icon "button" at bounding box center [853, 254] width 23 height 23
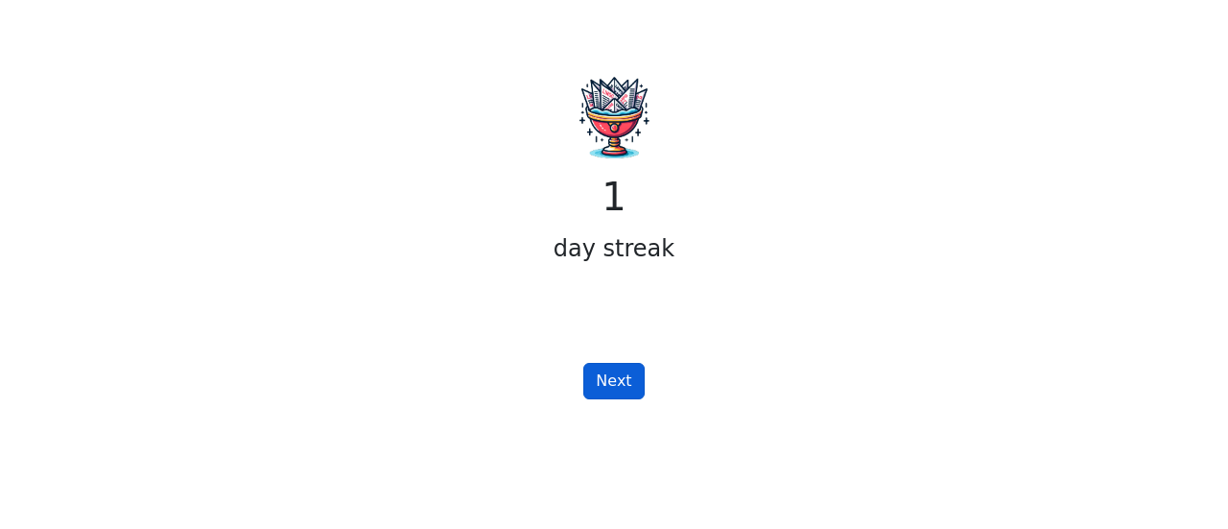
click at [622, 391] on button "Next" at bounding box center [613, 381] width 60 height 36
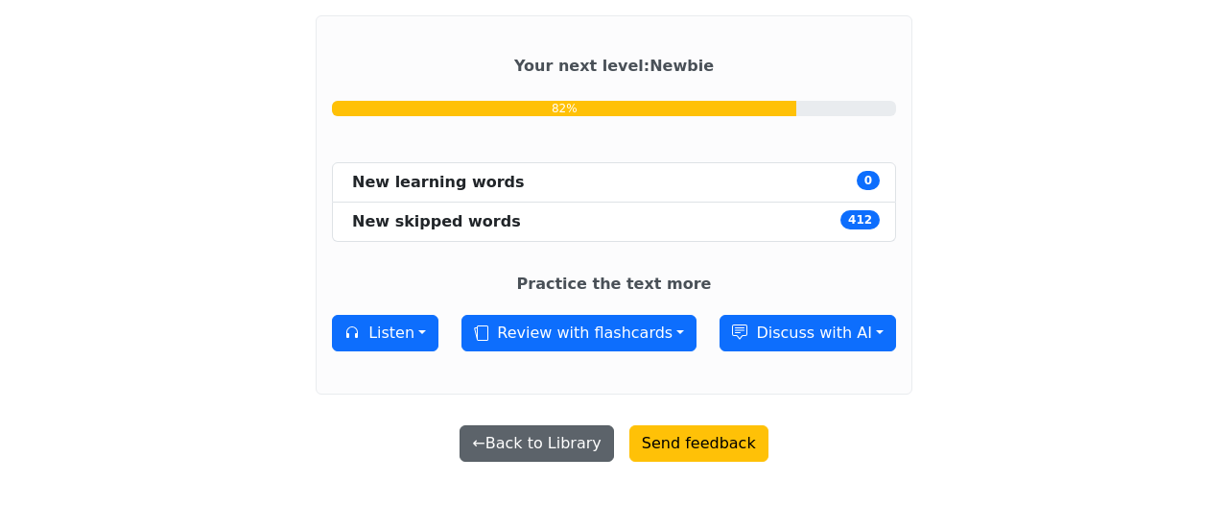
click at [577, 450] on button "← Back to Library" at bounding box center [537, 443] width 154 height 36
